Goal: Obtain resource: Download file/media

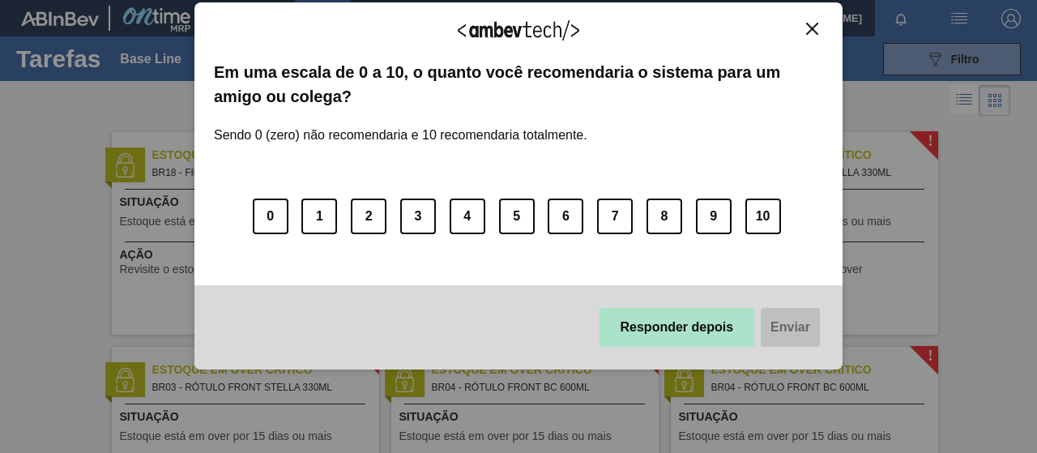
click at [714, 328] on button "Responder depois" at bounding box center [678, 327] width 156 height 39
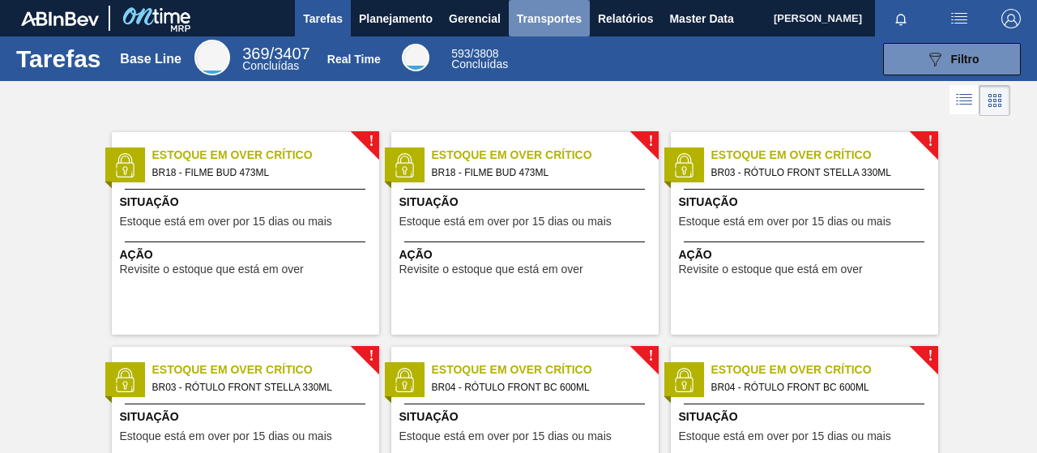
click at [540, 20] on span "Transportes" at bounding box center [549, 18] width 65 height 19
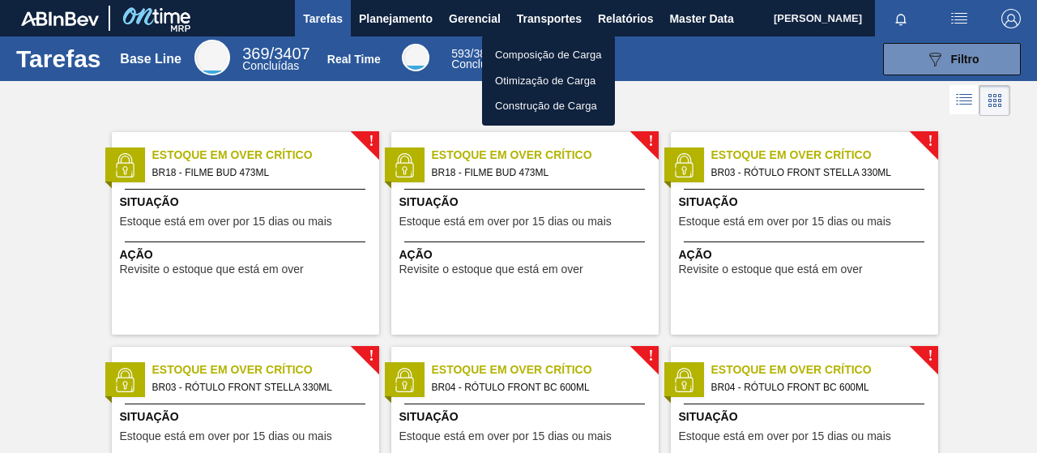
click at [657, 30] on div at bounding box center [518, 226] width 1037 height 453
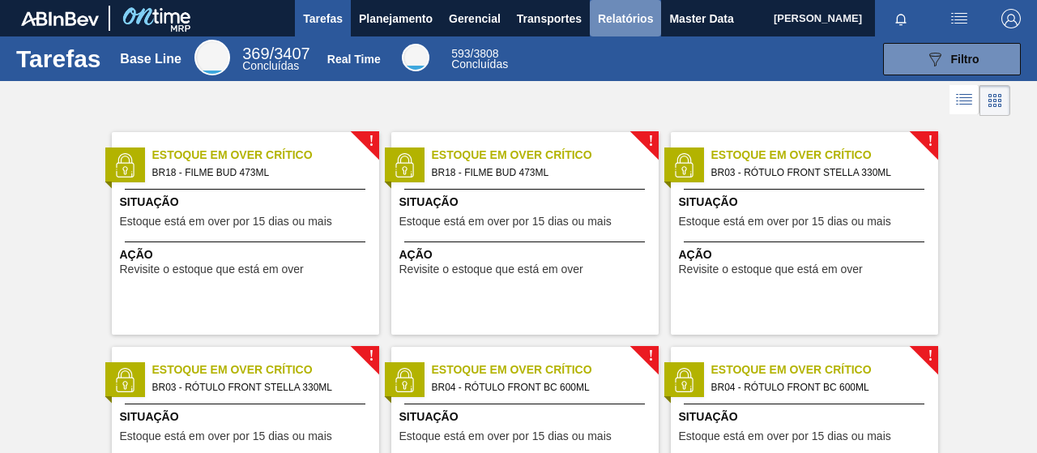
click at [625, 23] on span "Relatórios" at bounding box center [625, 18] width 55 height 19
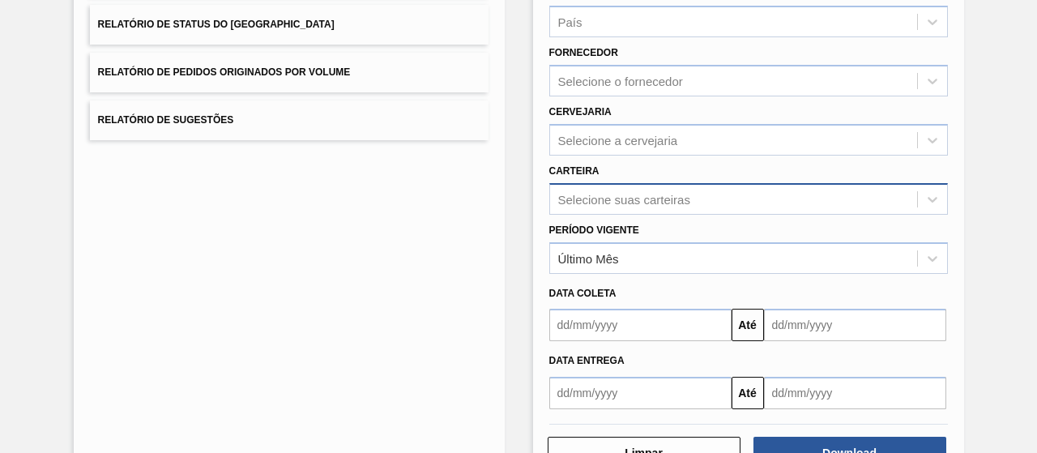
click at [602, 201] on div "Relatório de Pedidos Etapa País País Fornecedor Selecione o fornecedor Cervejar…" at bounding box center [748, 143] width 399 height 531
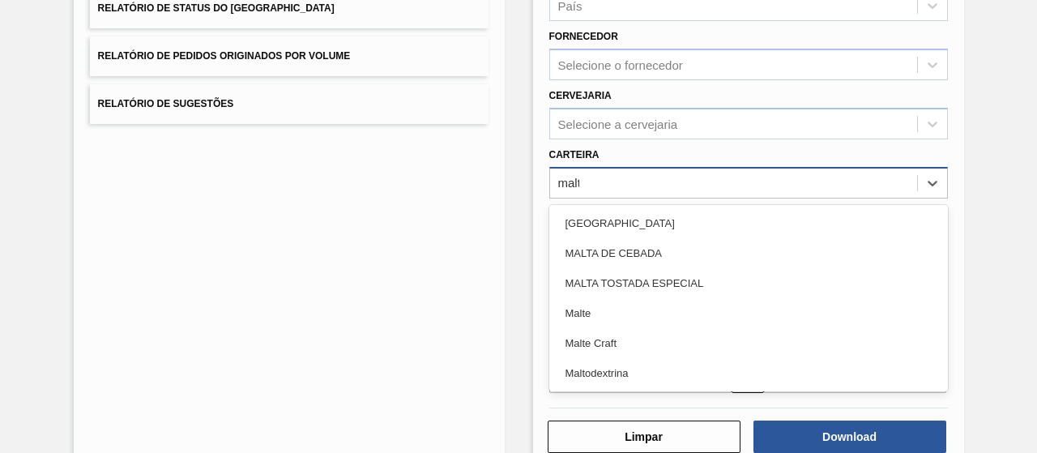
type input "malte"
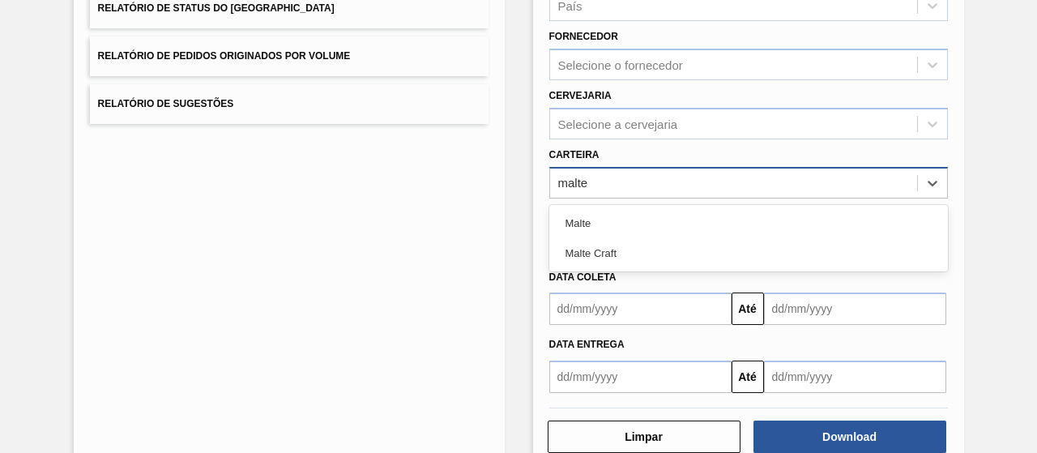
drag, startPoint x: 621, startPoint y: 213, endPoint x: 616, endPoint y: 220, distance: 8.6
click at [619, 220] on div "Malte" at bounding box center [748, 223] width 399 height 30
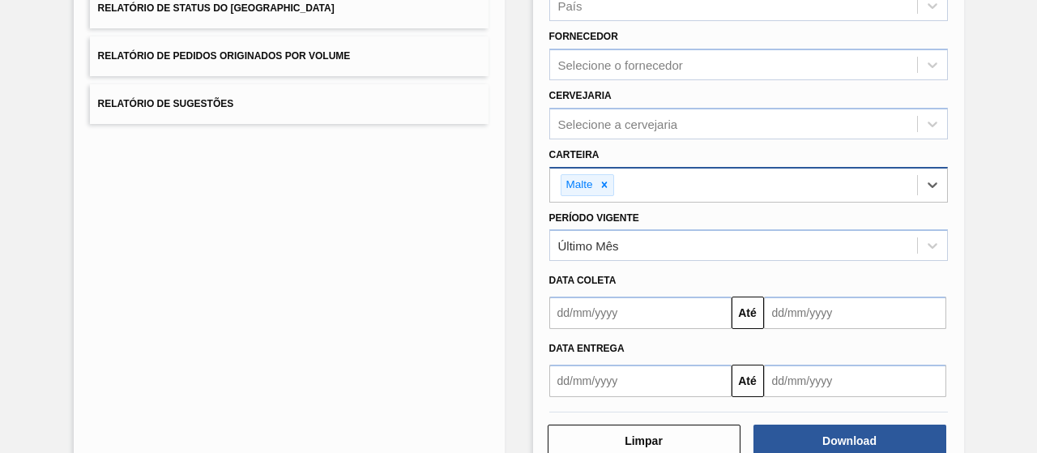
scroll to position [299, 0]
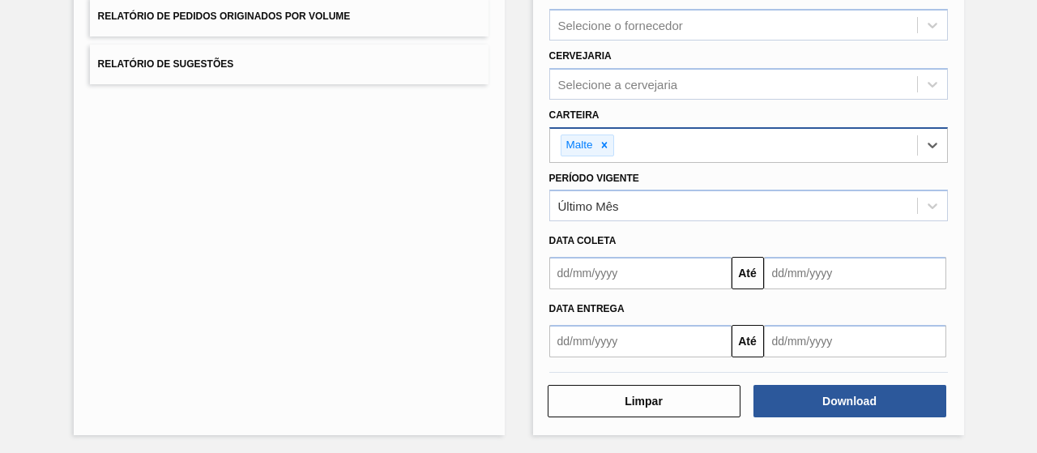
click at [839, 423] on div "Relatório de Pedidos Etapa País País Fornecedor Selecione o fornecedor Cervejar…" at bounding box center [748, 120] width 431 height 629
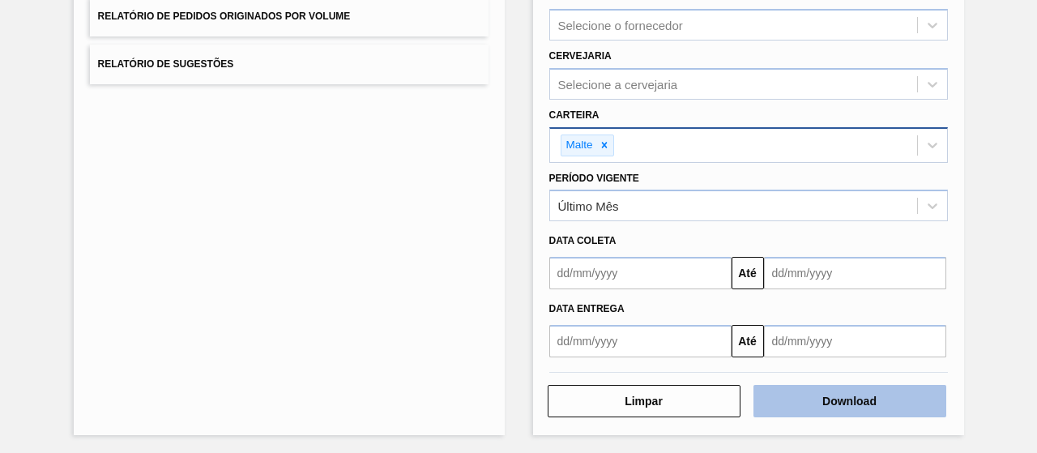
click at [831, 404] on button "Download" at bounding box center [849, 401] width 193 height 32
